Goal: Information Seeking & Learning: Check status

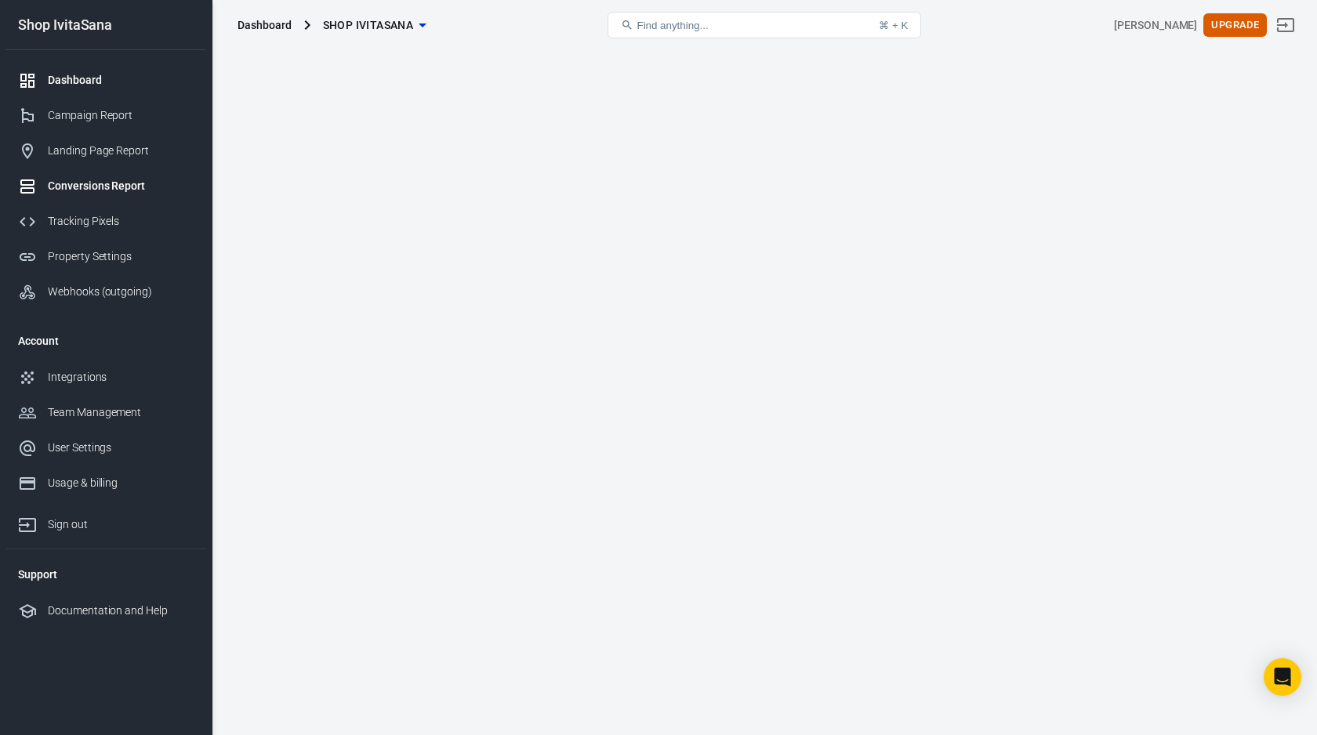
click at [114, 188] on div "Conversions Report" at bounding box center [121, 186] width 146 height 16
type input "order"
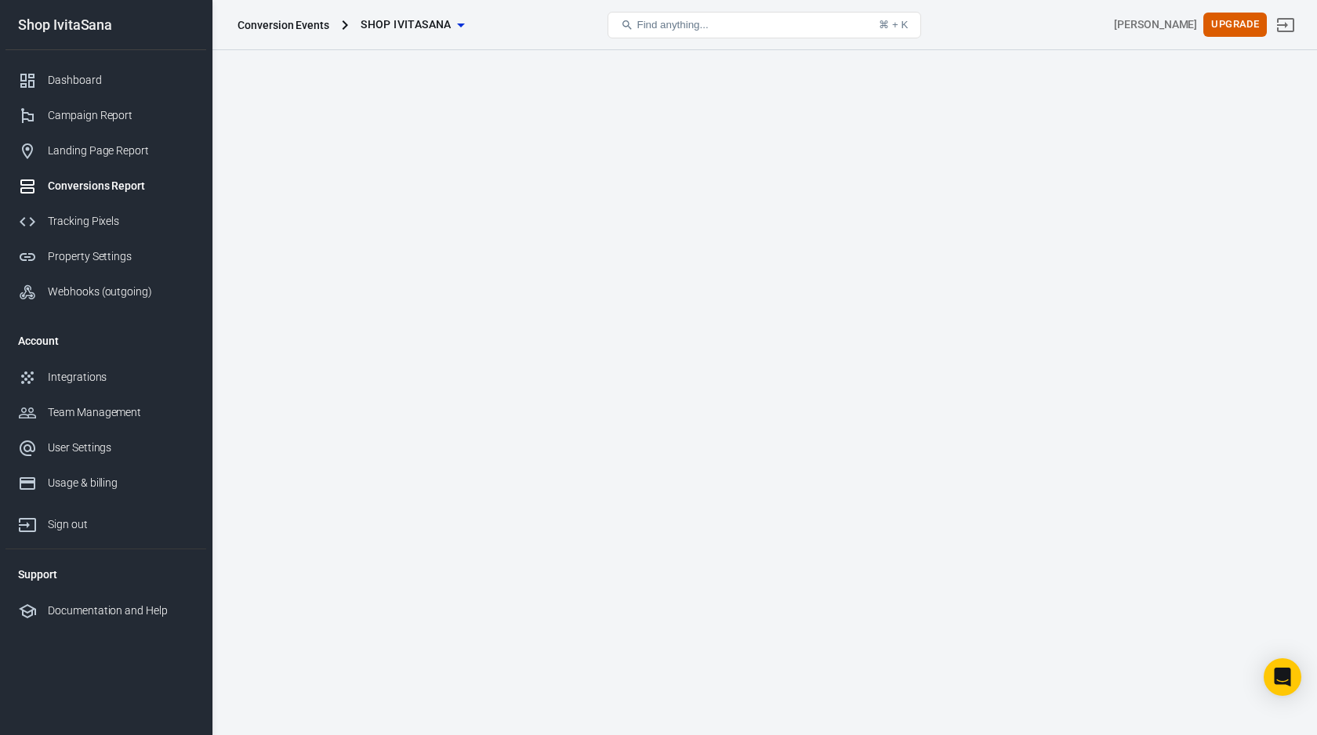
click at [355, 281] on li "Event Name" at bounding box center [340, 285] width 107 height 28
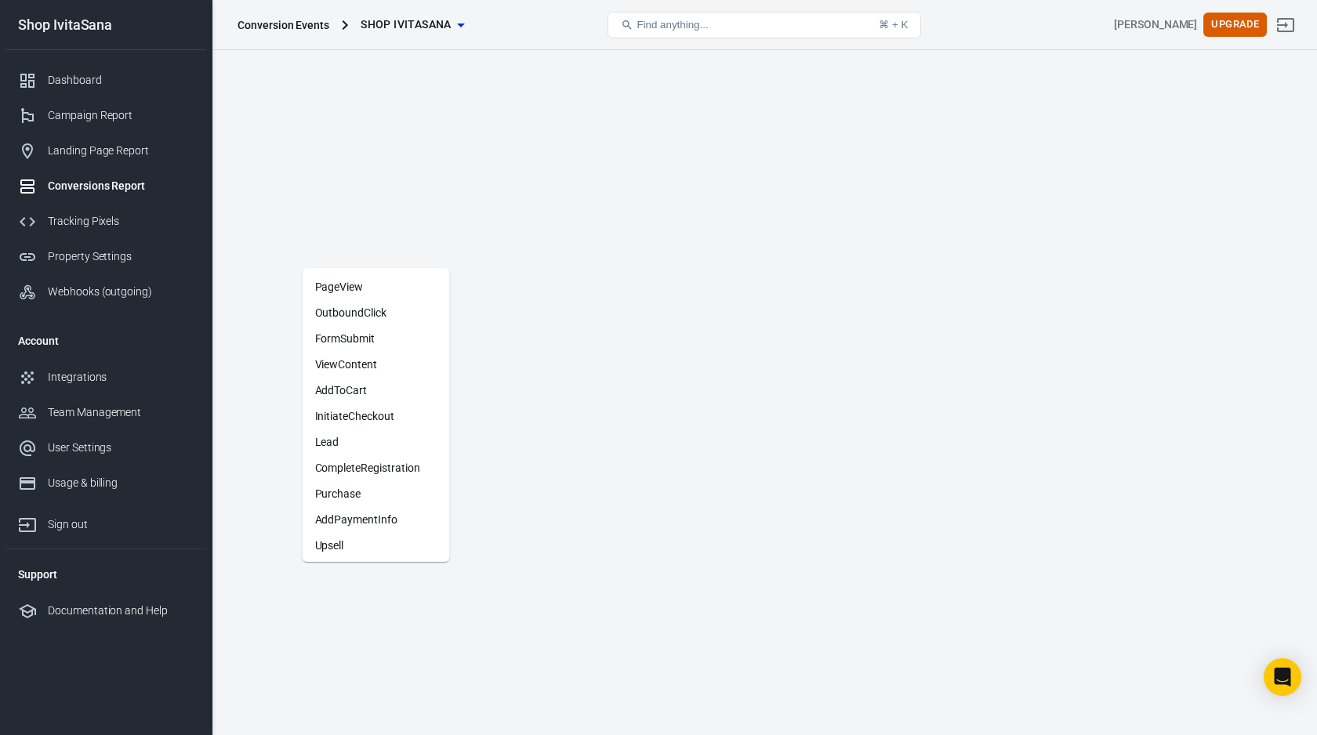
click at [389, 491] on li "Purchase" at bounding box center [376, 494] width 147 height 26
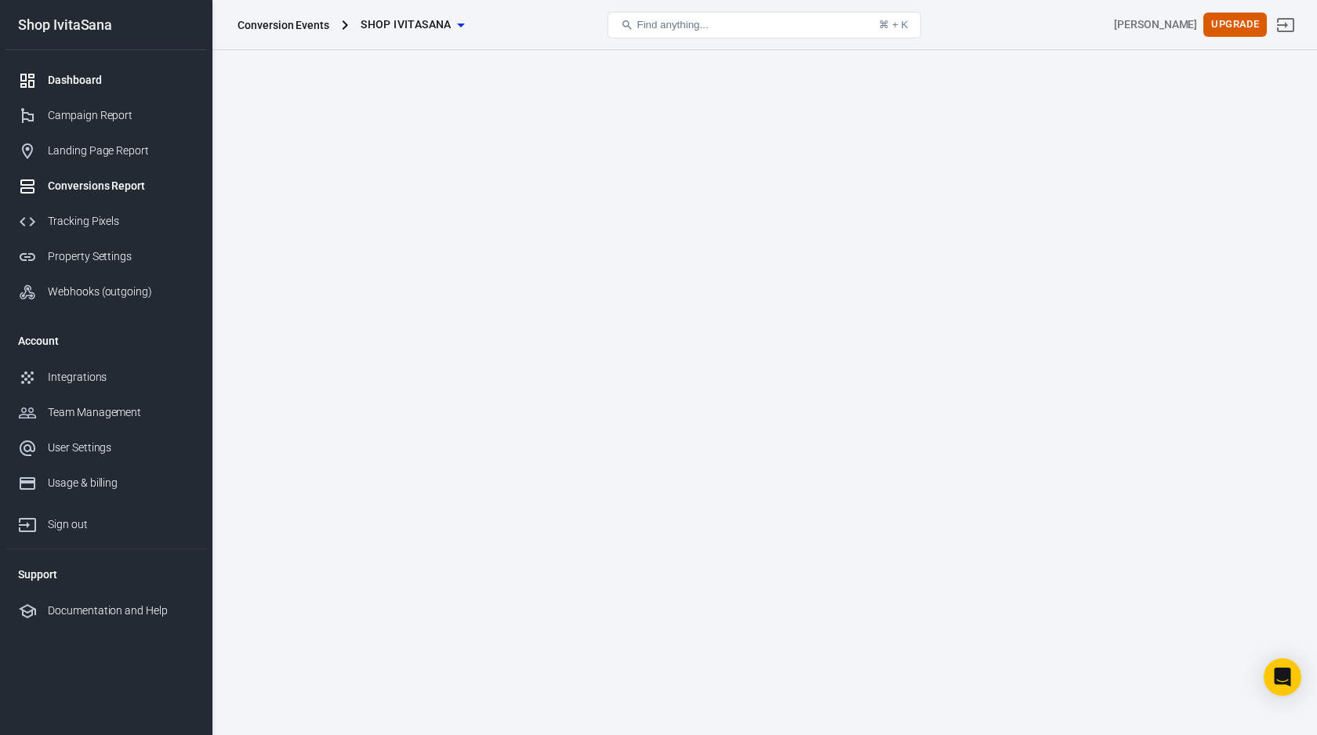
click at [72, 82] on div "Dashboard" at bounding box center [121, 80] width 146 height 16
